Goal: Information Seeking & Learning: Learn about a topic

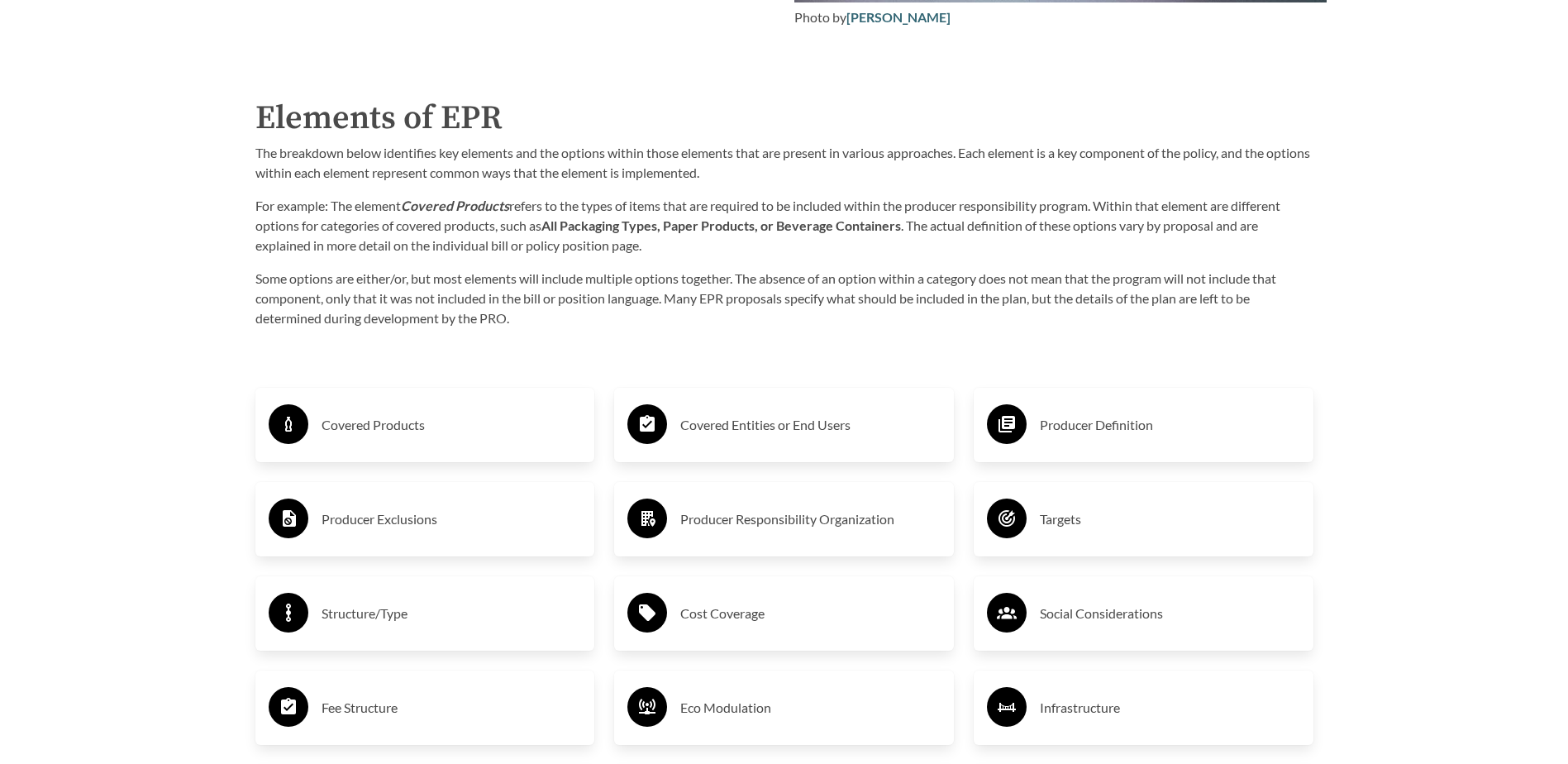
scroll to position [2644, 0]
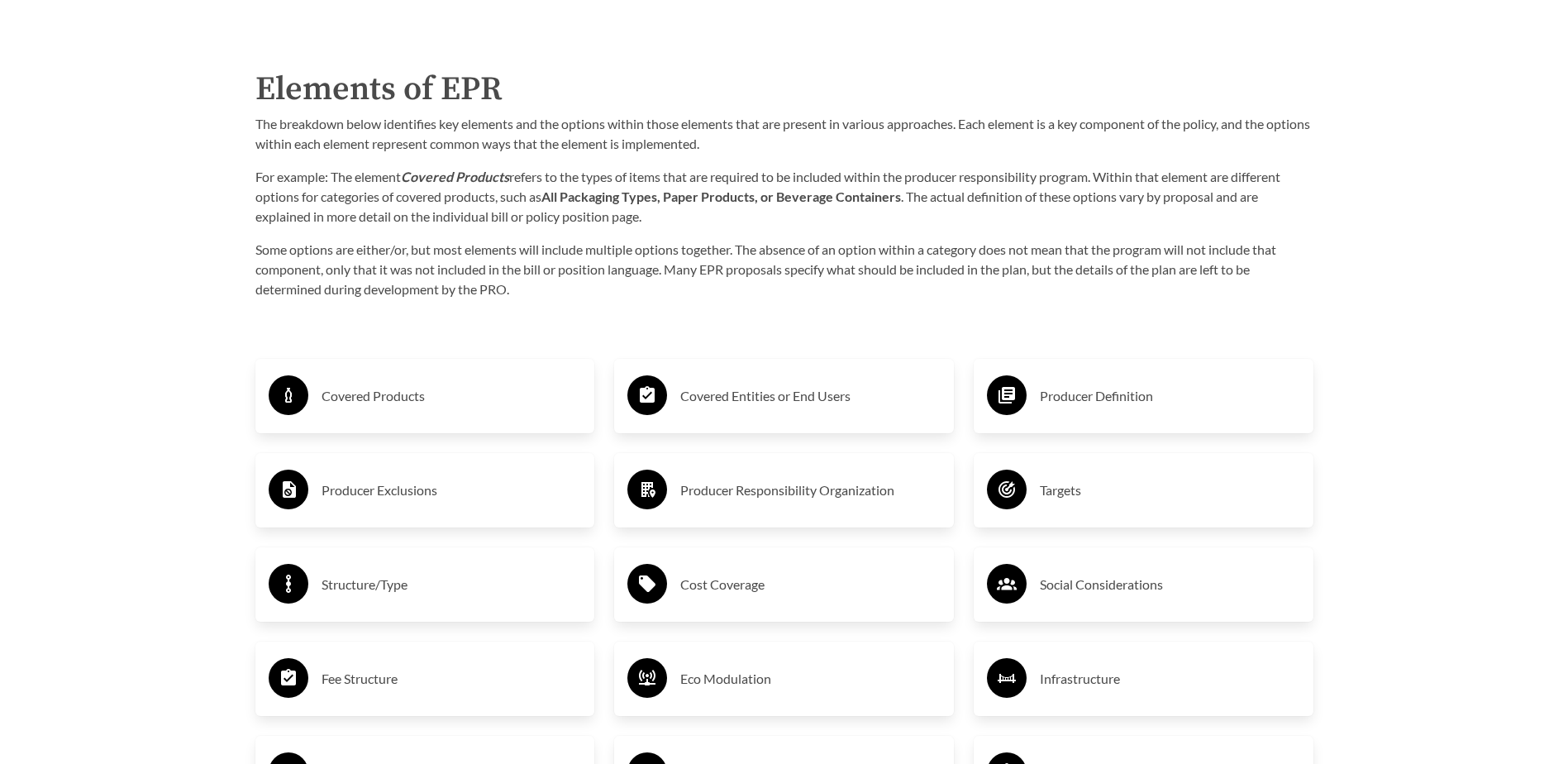
click at [336, 400] on h3 "Covered Products" at bounding box center [451, 395] width 260 height 27
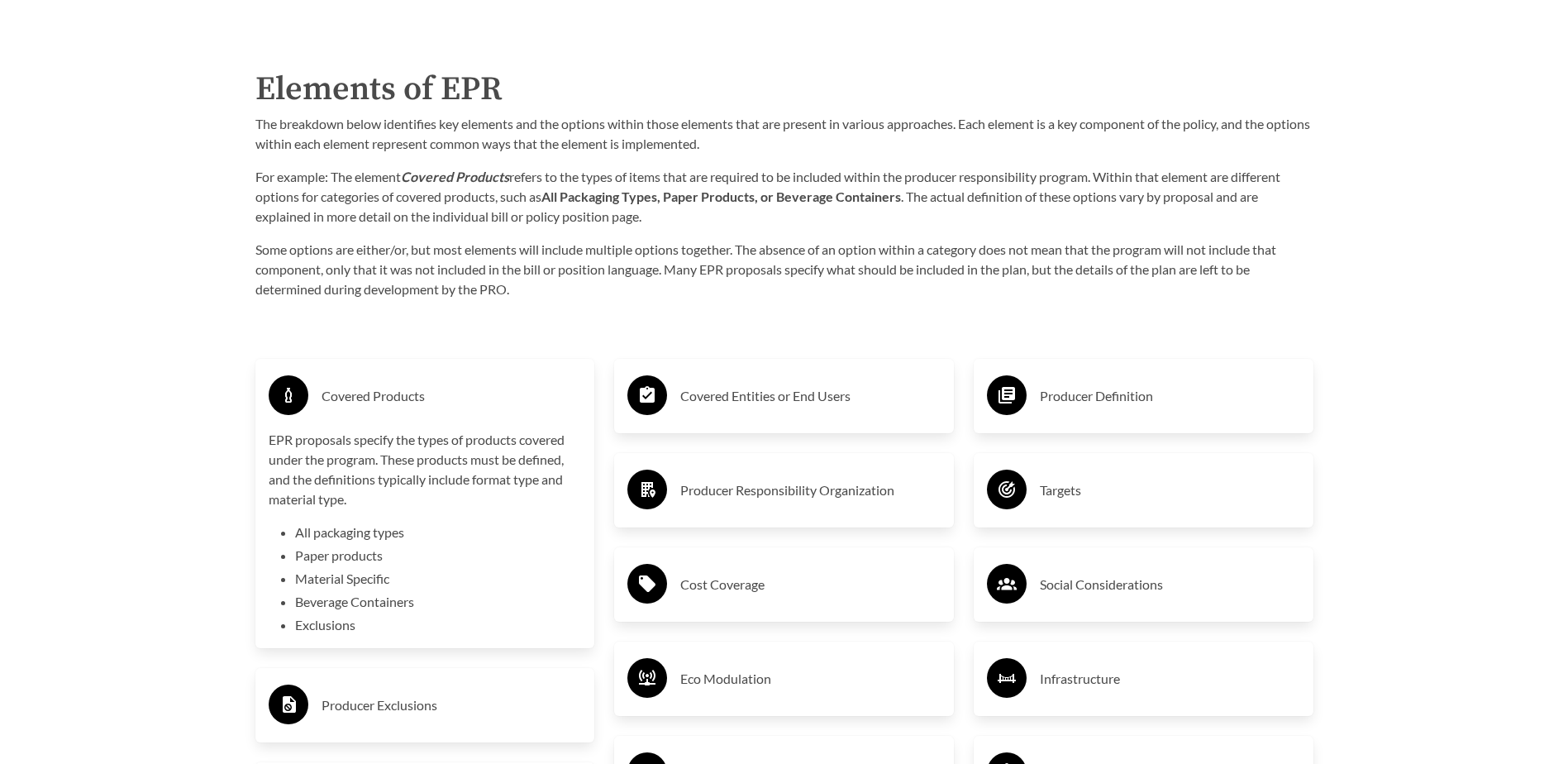
click at [406, 385] on h3 "Covered Products" at bounding box center [451, 395] width 260 height 27
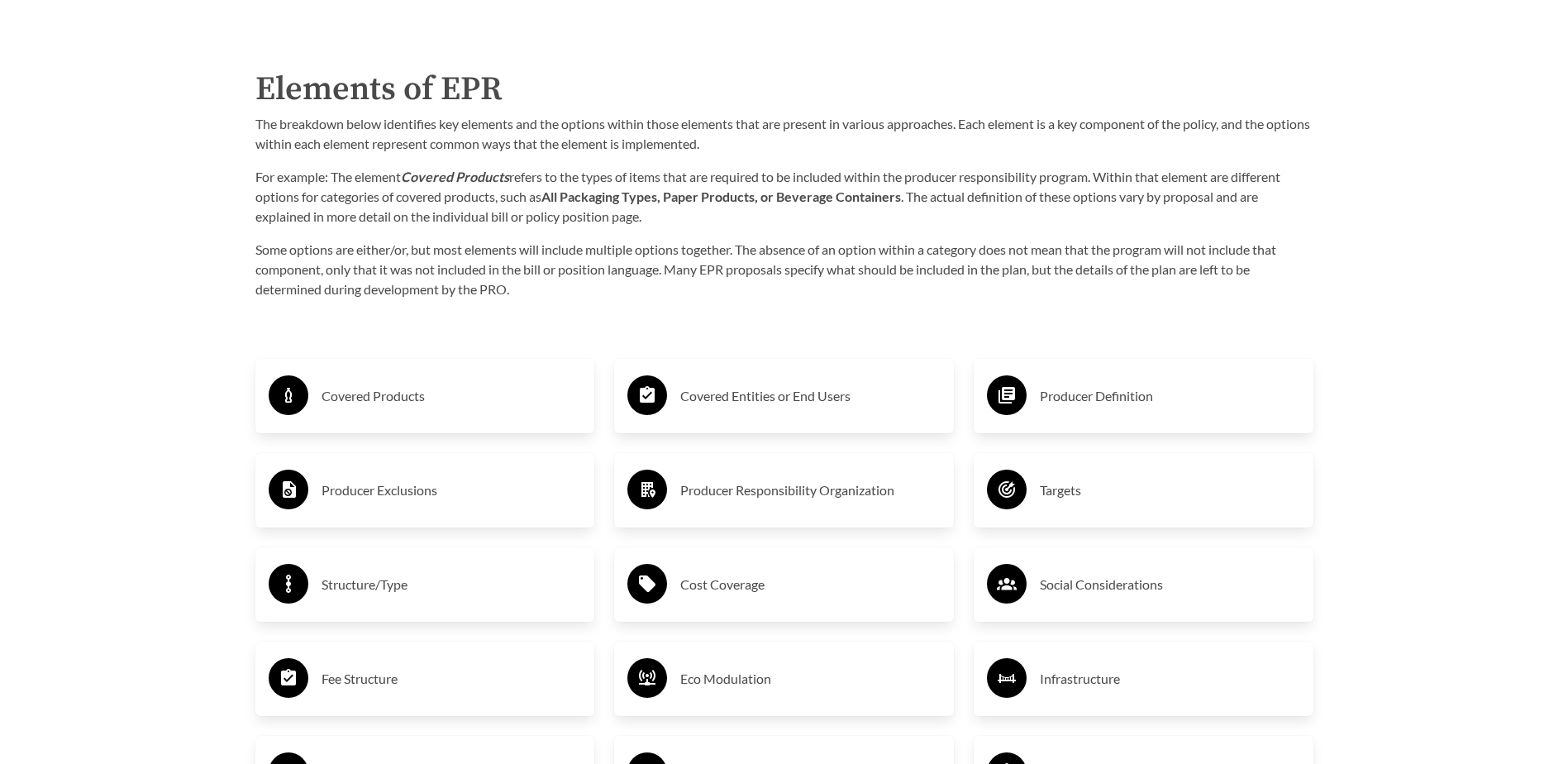
click at [403, 487] on h3 "Producer Exclusions" at bounding box center [451, 489] width 260 height 27
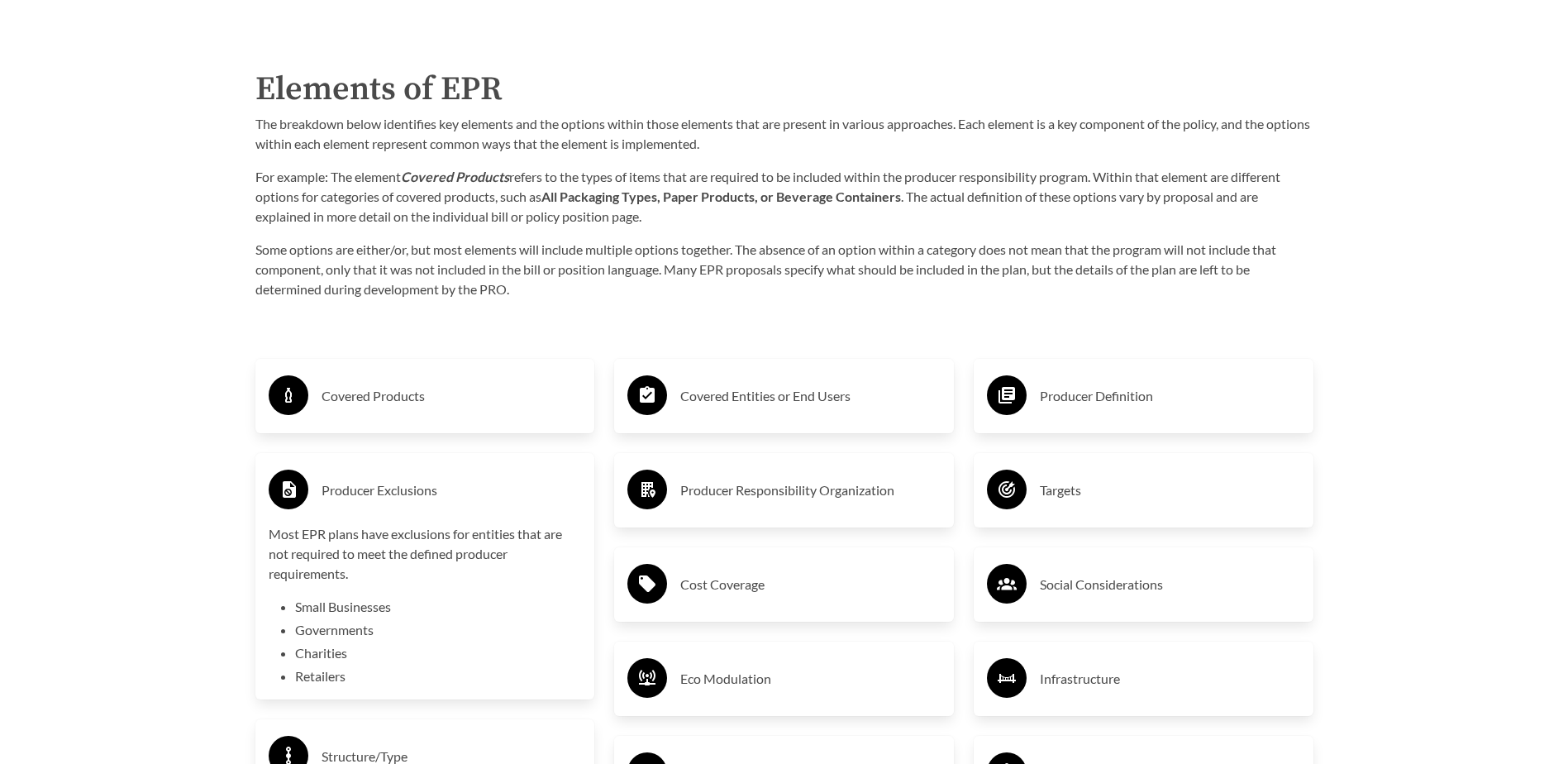
click at [355, 496] on h3 "Producer Exclusions" at bounding box center [451, 489] width 260 height 27
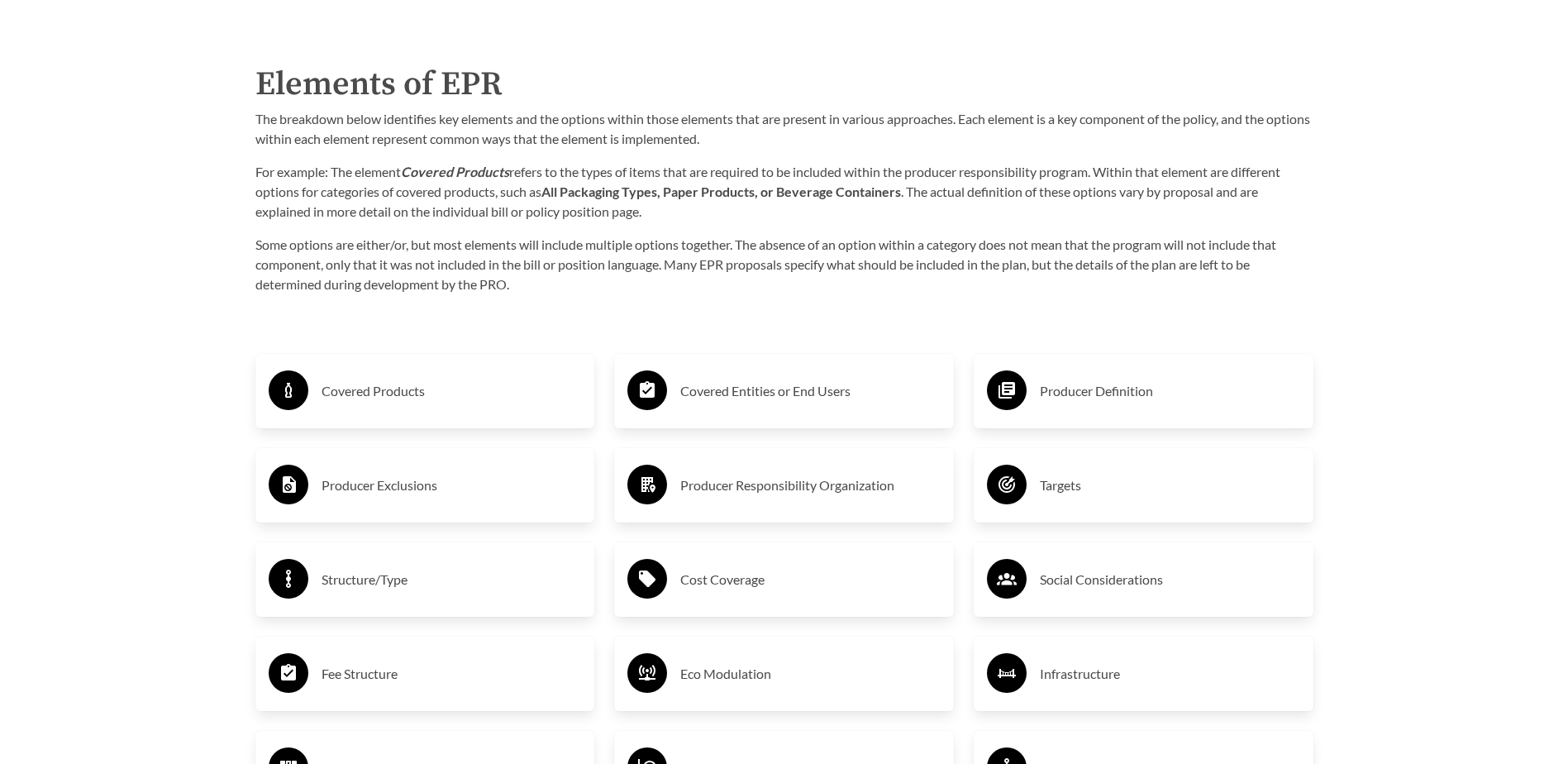
scroll to position [2727, 0]
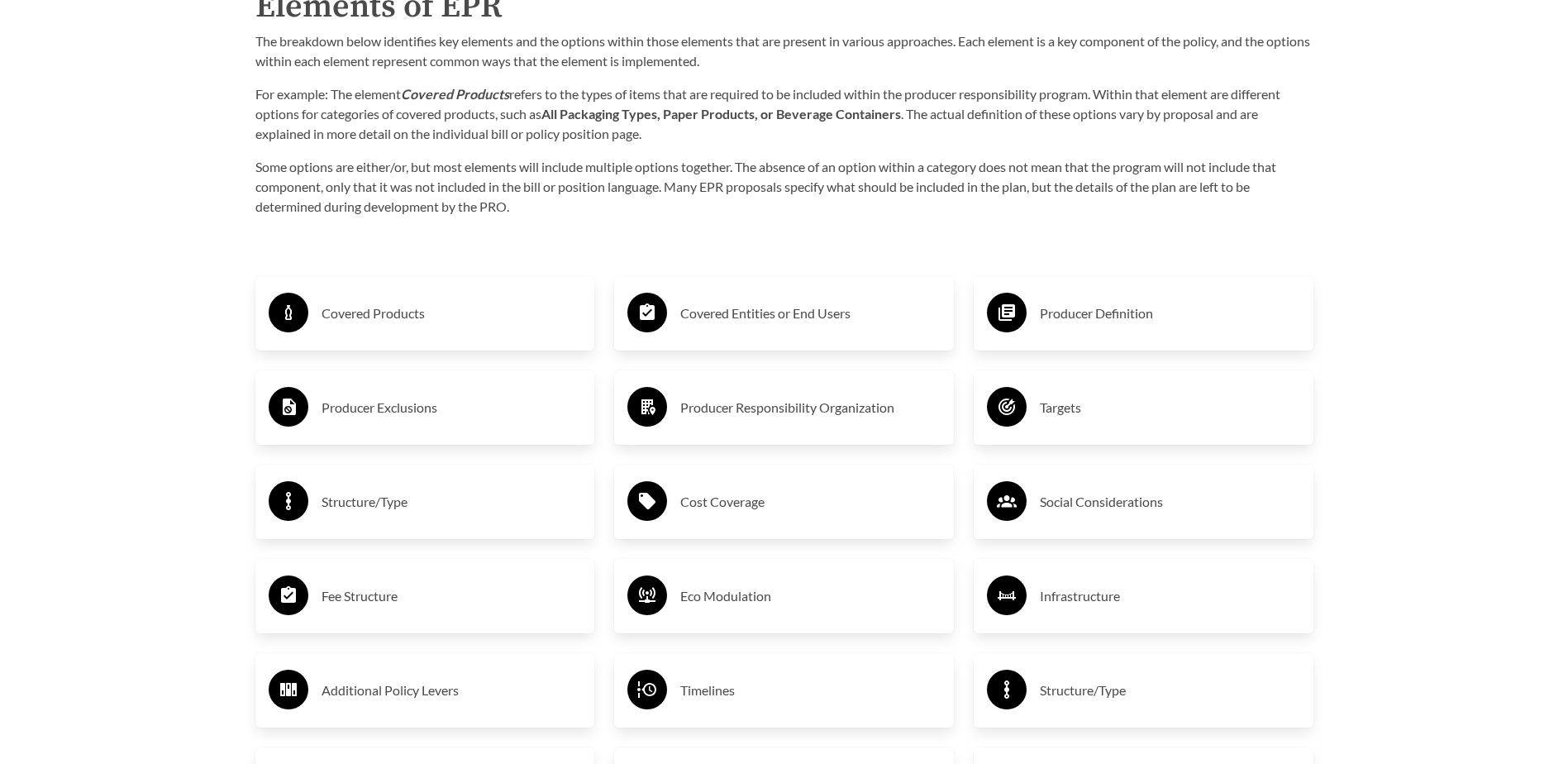
click at [356, 497] on h3 "Structure/Type" at bounding box center [451, 501] width 260 height 27
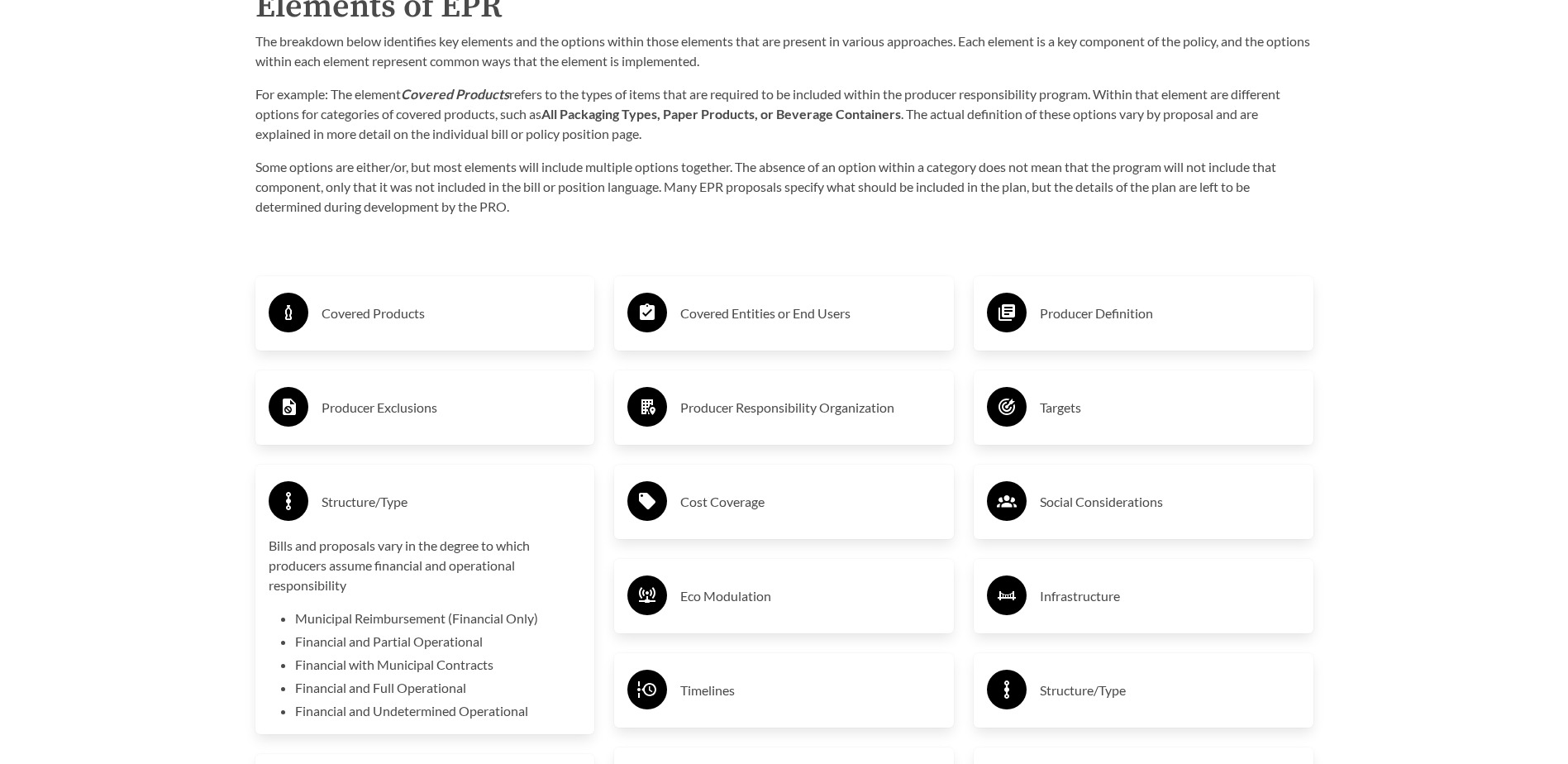
click at [356, 497] on h3 "Structure/Type" at bounding box center [451, 501] width 260 height 27
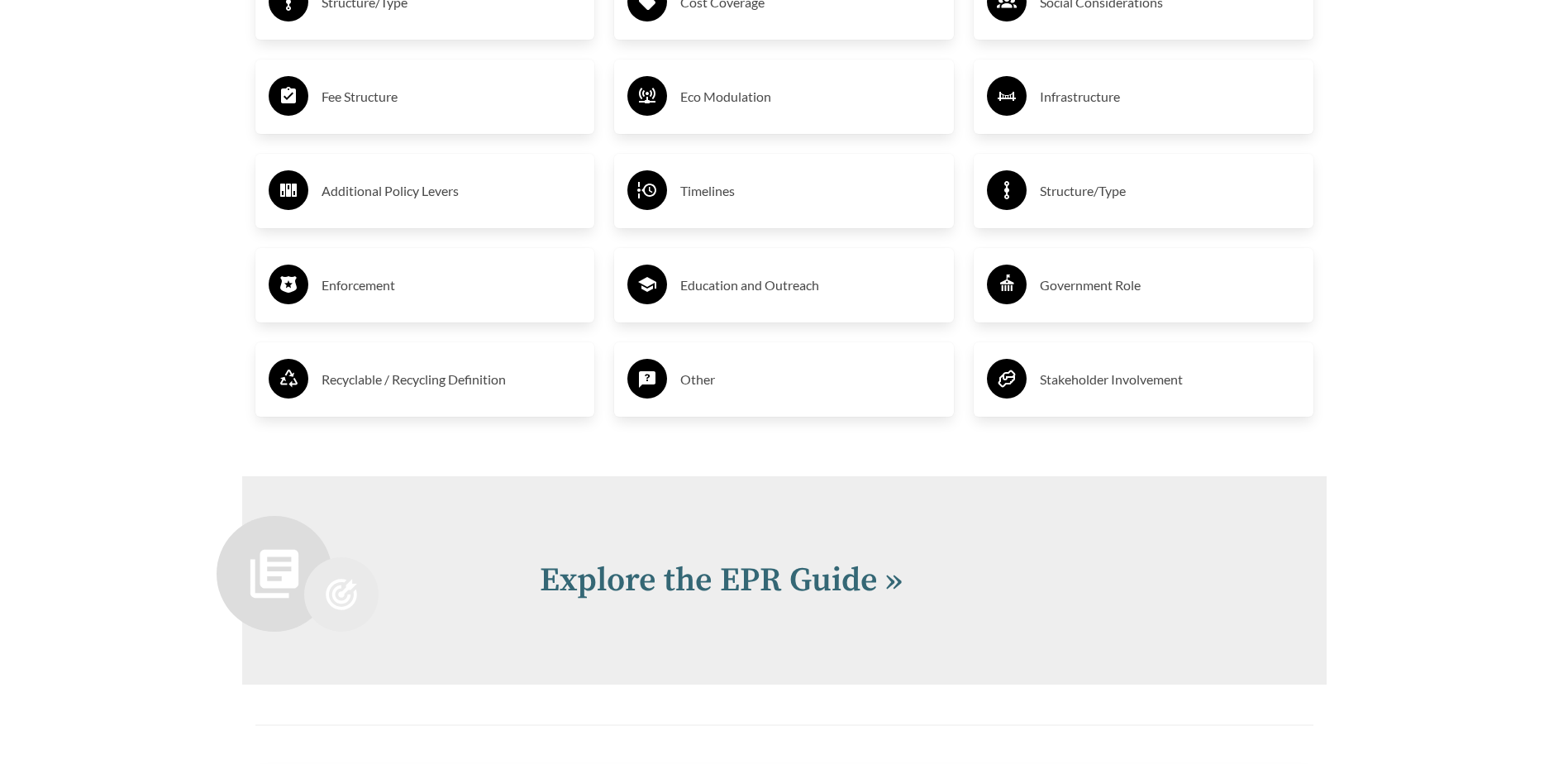
scroll to position [3222, 0]
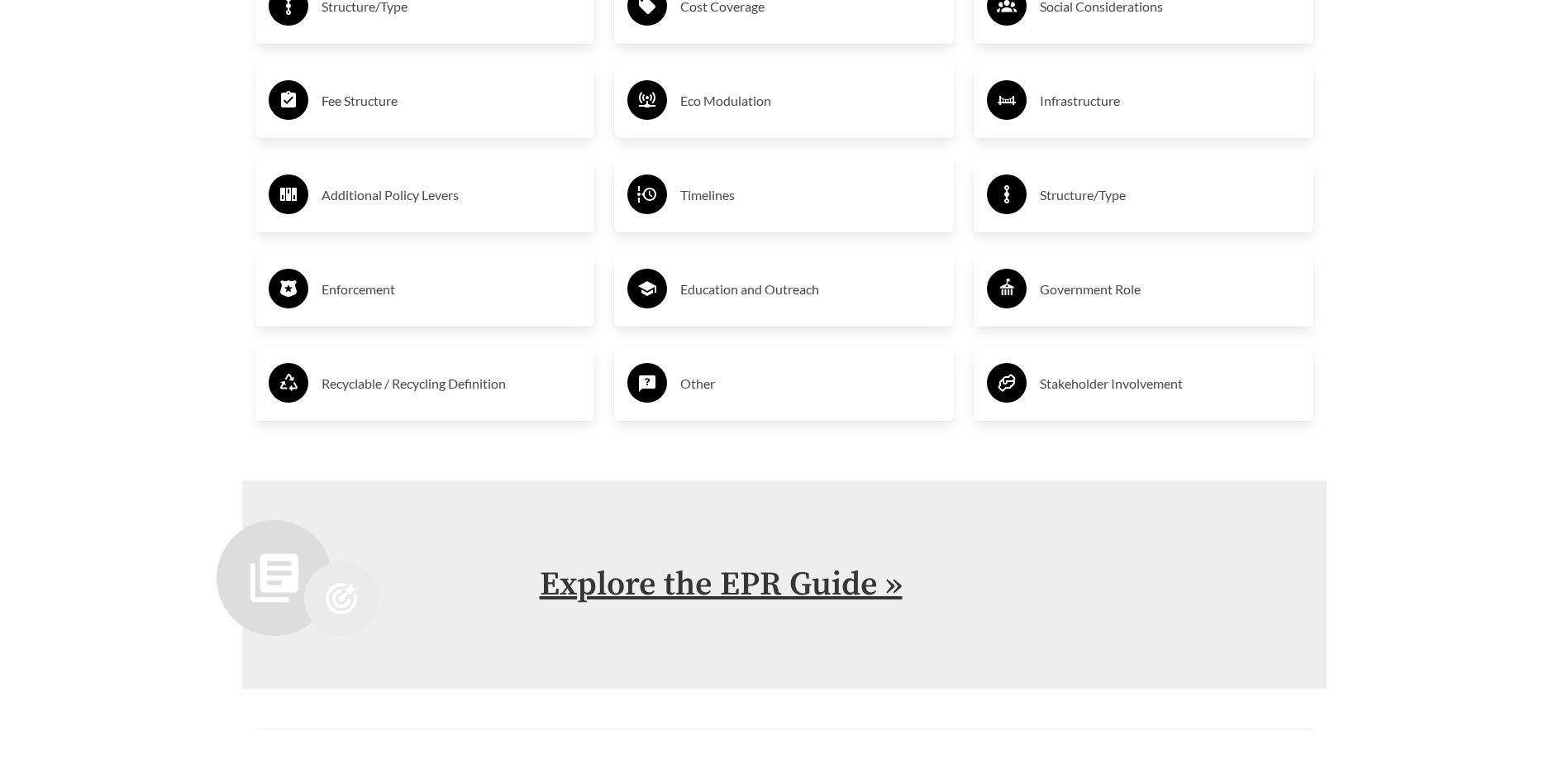
click at [680, 587] on link "Explore the EPR Guide »" at bounding box center [721, 584] width 363 height 42
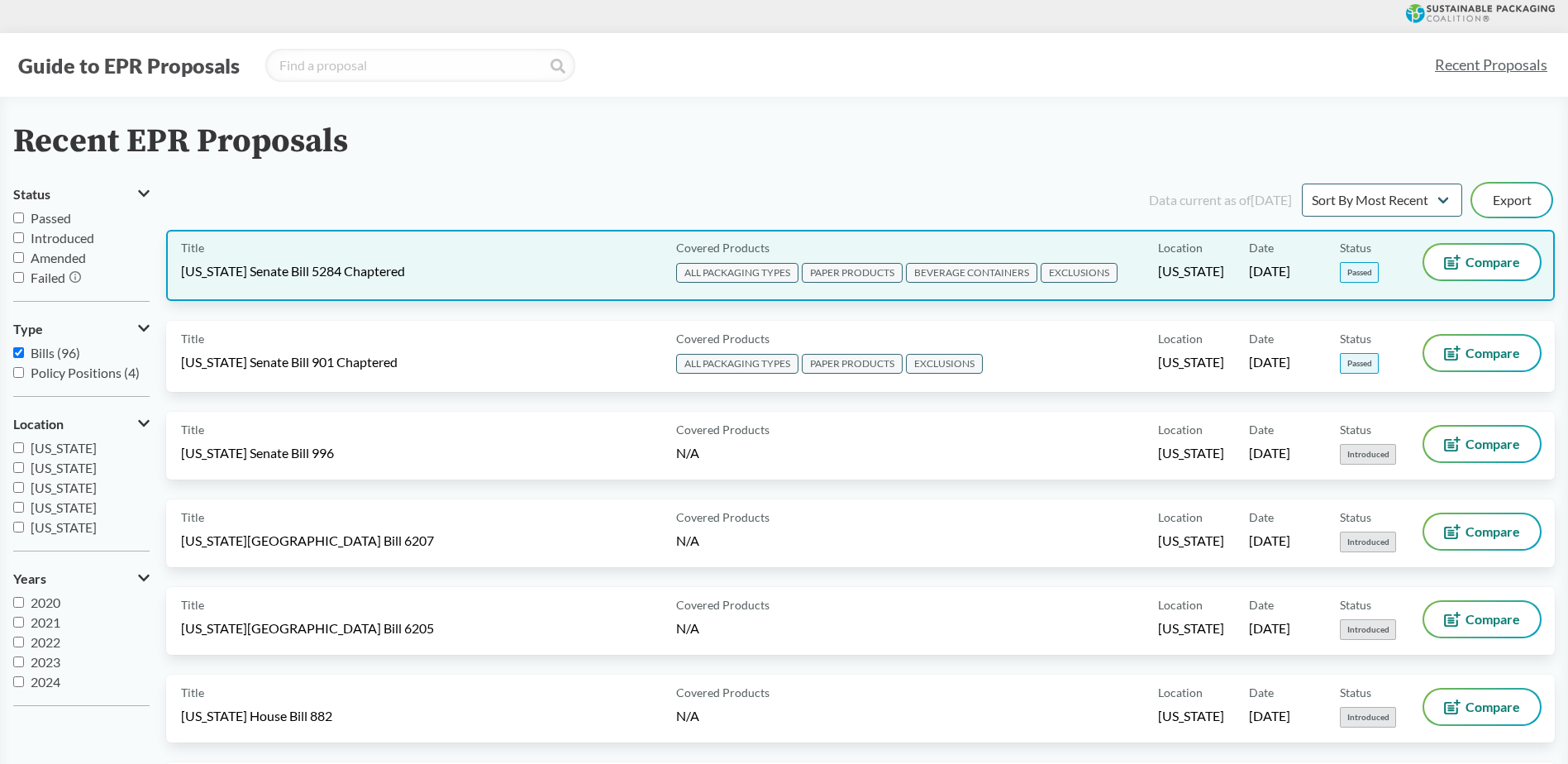
click at [1273, 272] on span "[DATE]" at bounding box center [1269, 271] width 42 height 18
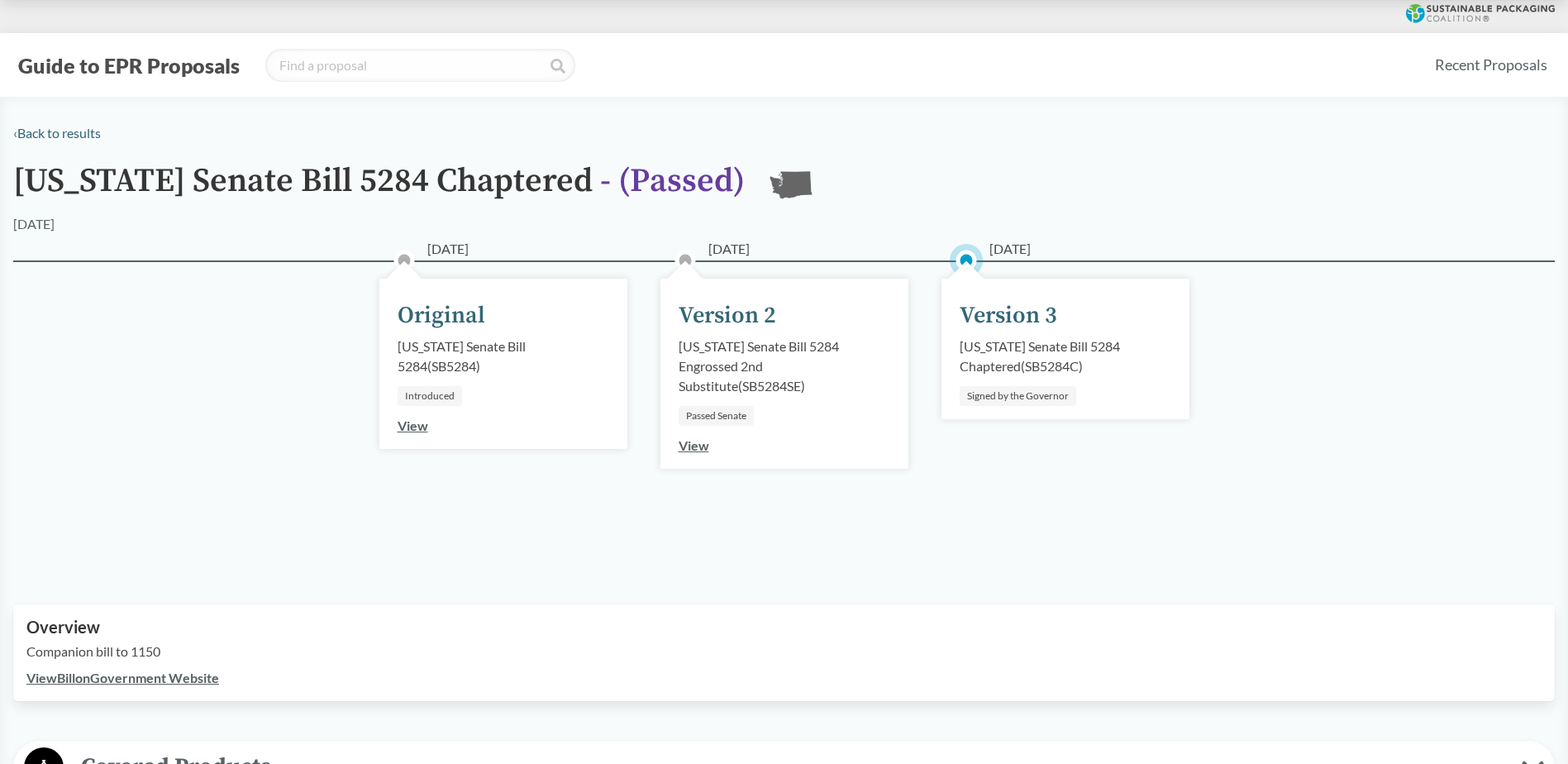
click at [1016, 340] on div "[US_STATE] Senate Bill 5284 Chaptered ( SB5284C )" at bounding box center [1066, 356] width 212 height 40
click at [1016, 313] on div "Version 3" at bounding box center [1008, 315] width 98 height 35
click at [691, 449] on link "View" at bounding box center [693, 445] width 31 height 16
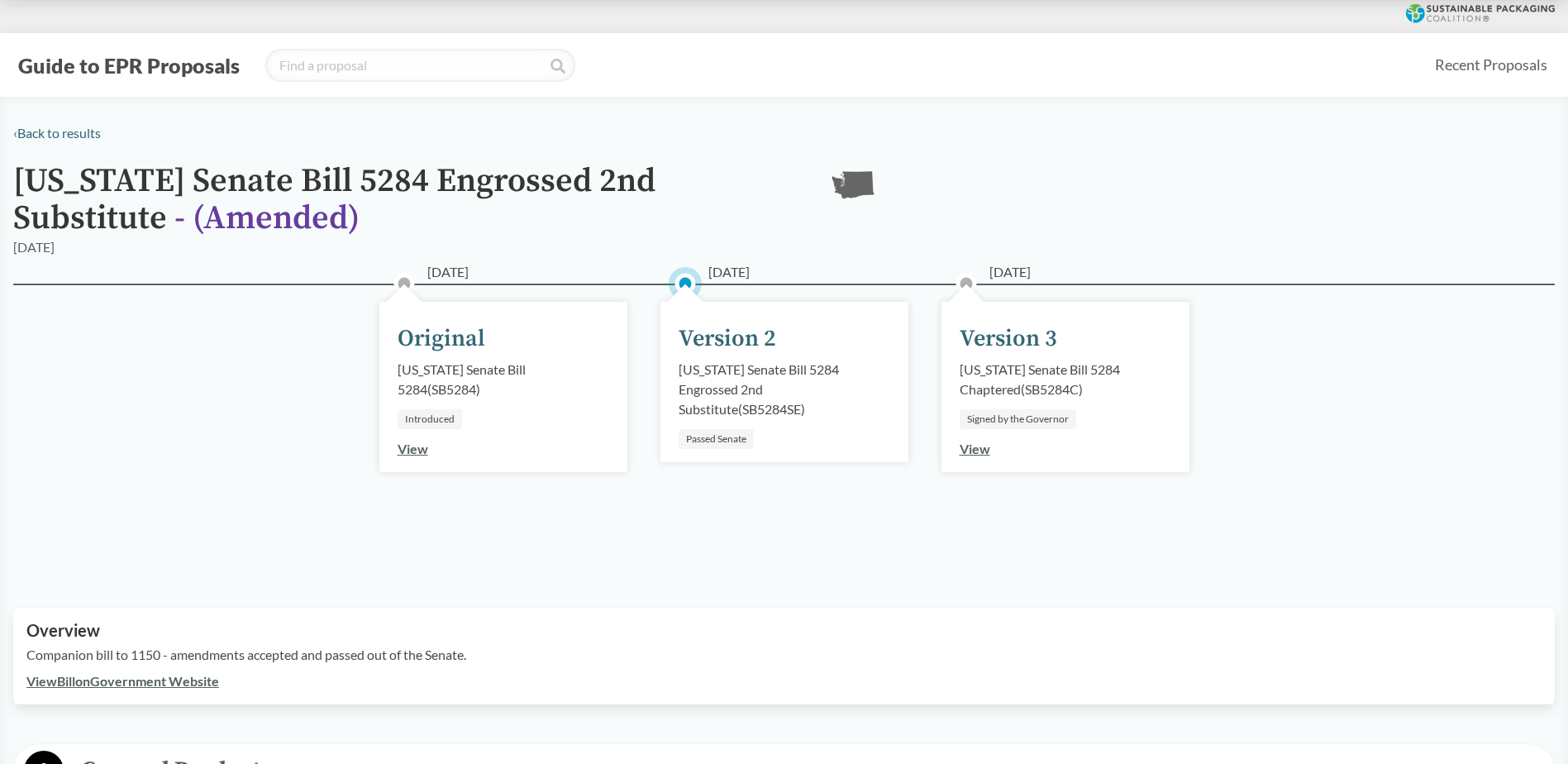
click at [973, 447] on link "View" at bounding box center [975, 449] width 31 height 16
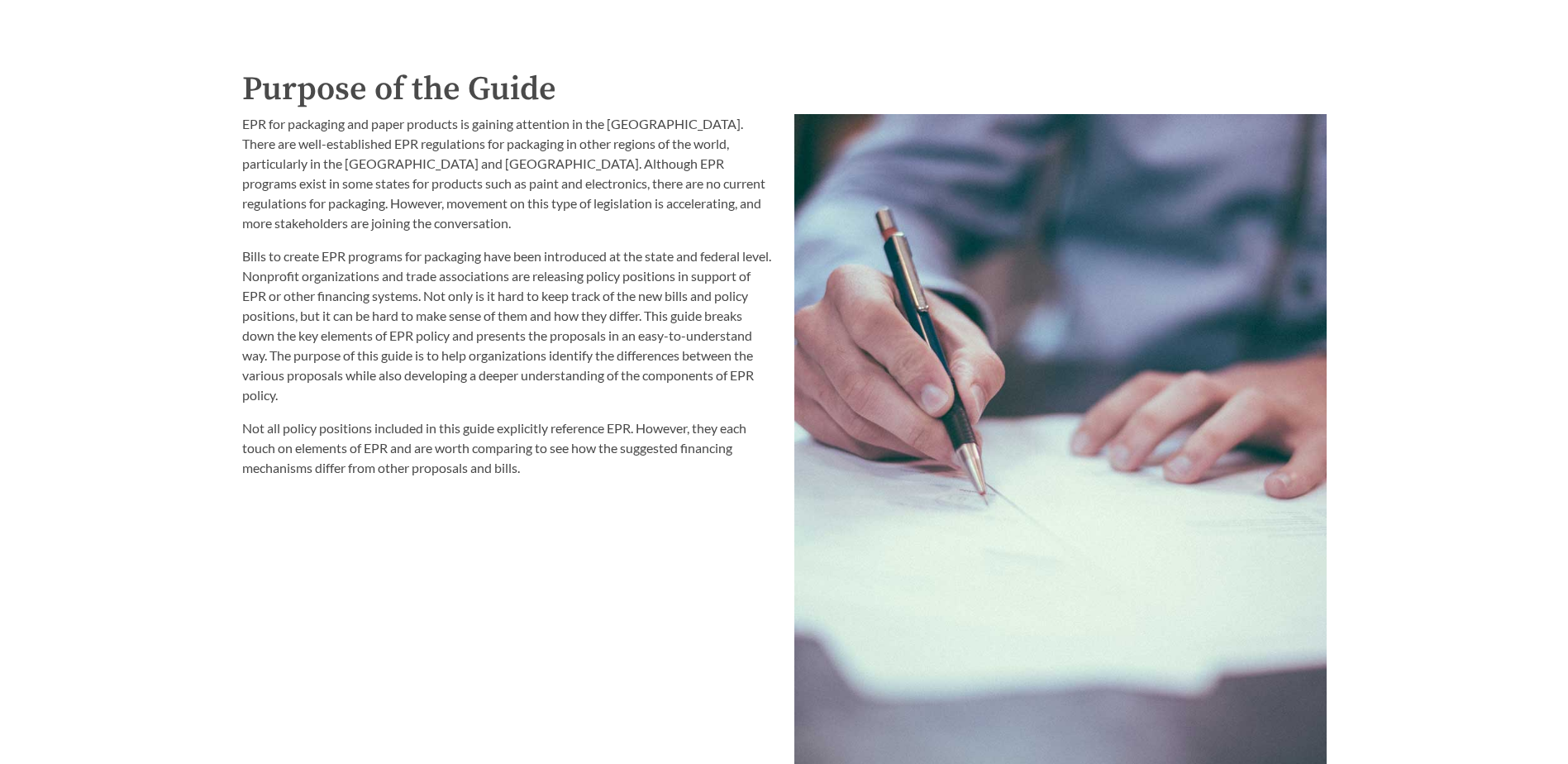
scroll to position [1901, 0]
